Goal: Check status: Check status

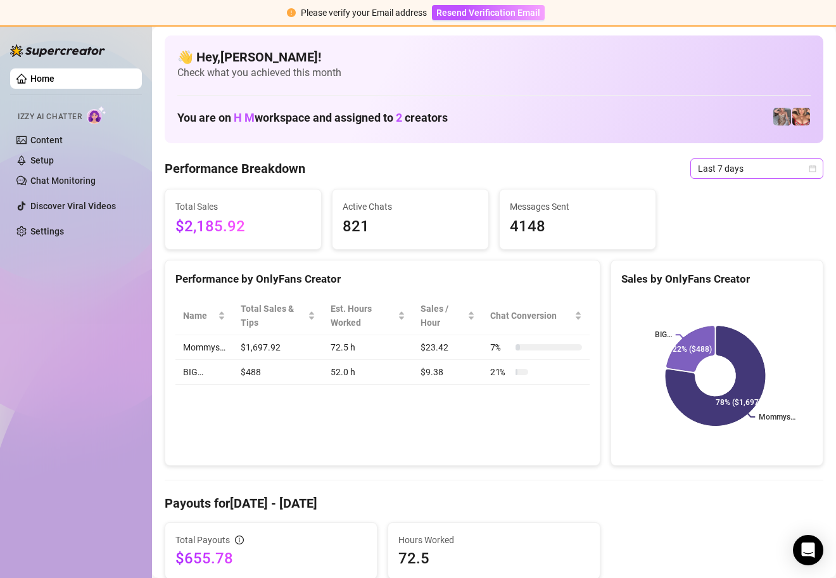
click at [809, 165] on icon "calendar" at bounding box center [813, 169] width 8 height 8
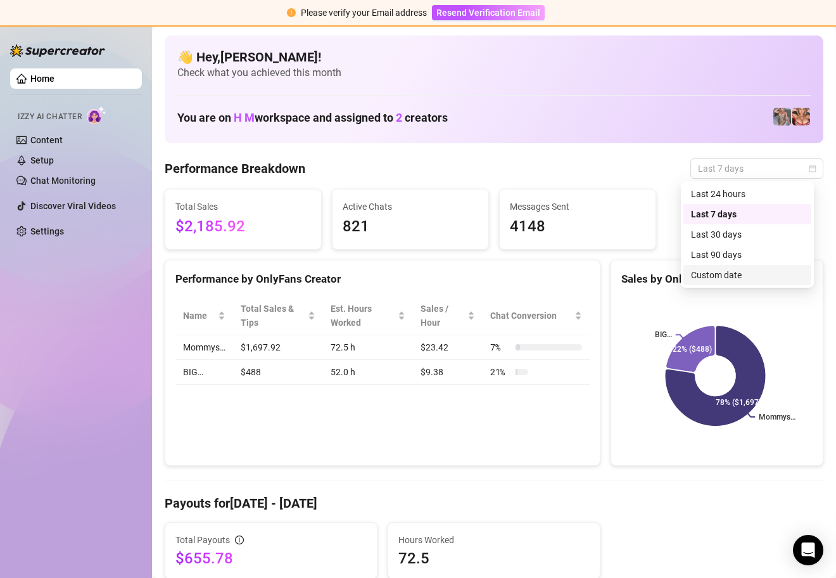
click at [738, 278] on div "Custom date" at bounding box center [747, 275] width 113 height 14
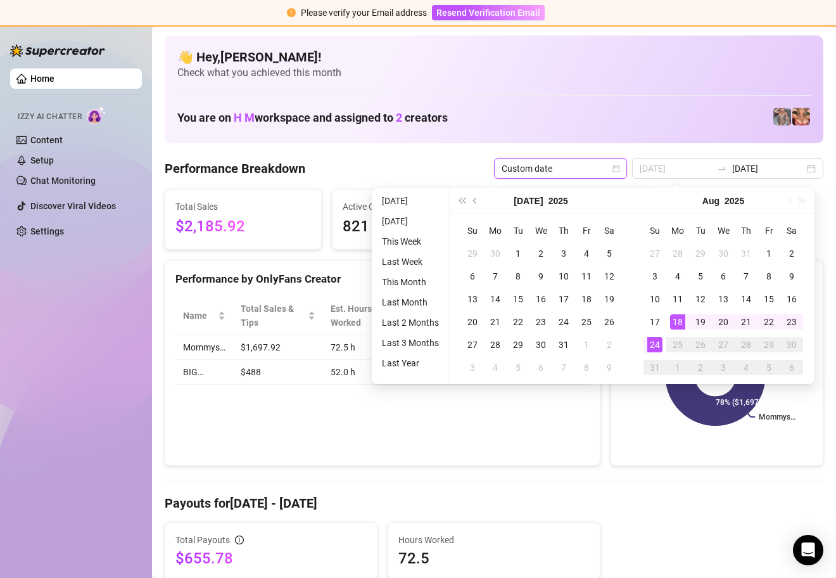
type input "[DATE]"
click at [658, 345] on div "24" at bounding box center [654, 344] width 15 height 15
click at [658, 344] on div "24" at bounding box center [654, 344] width 15 height 15
type input "[DATE]"
